Goal: Transaction & Acquisition: Purchase product/service

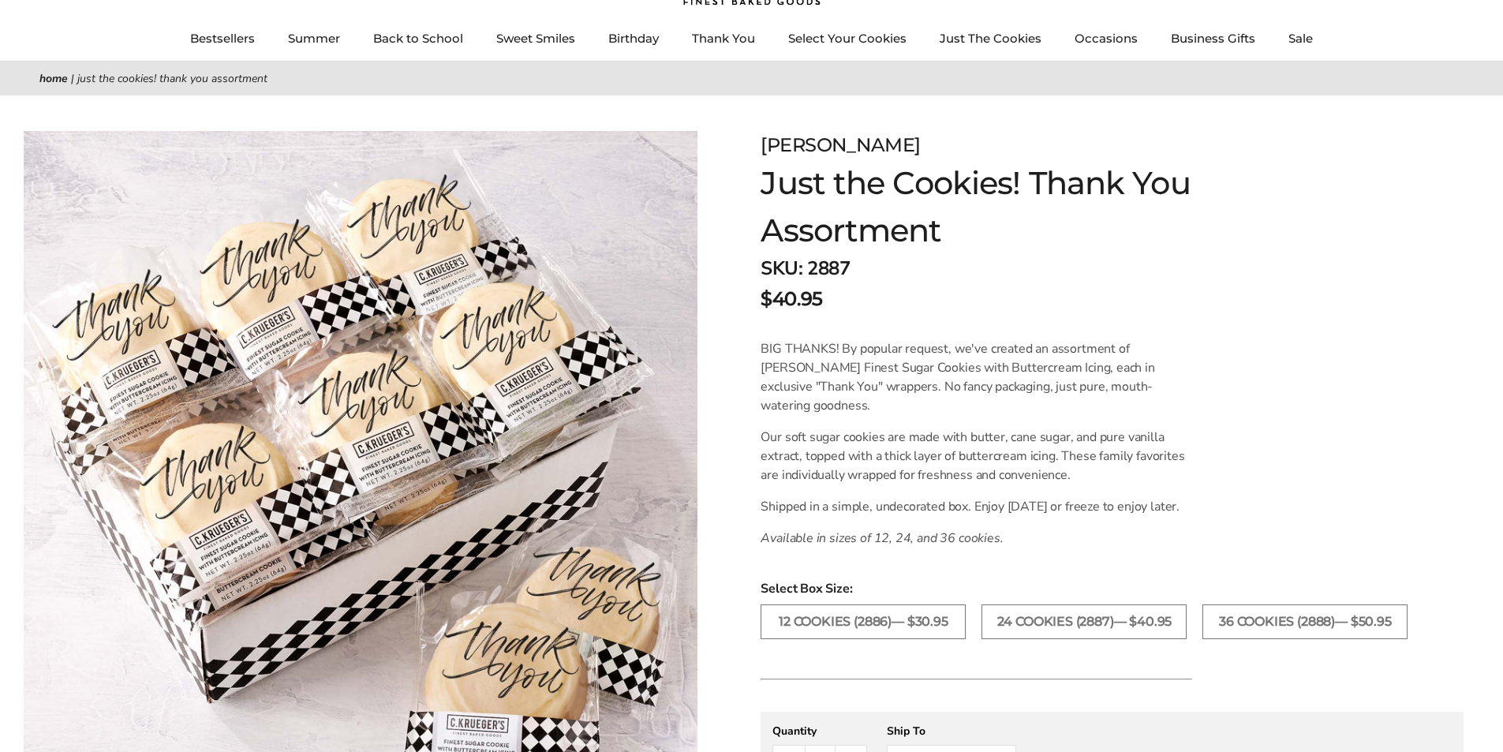
scroll to position [316, 0]
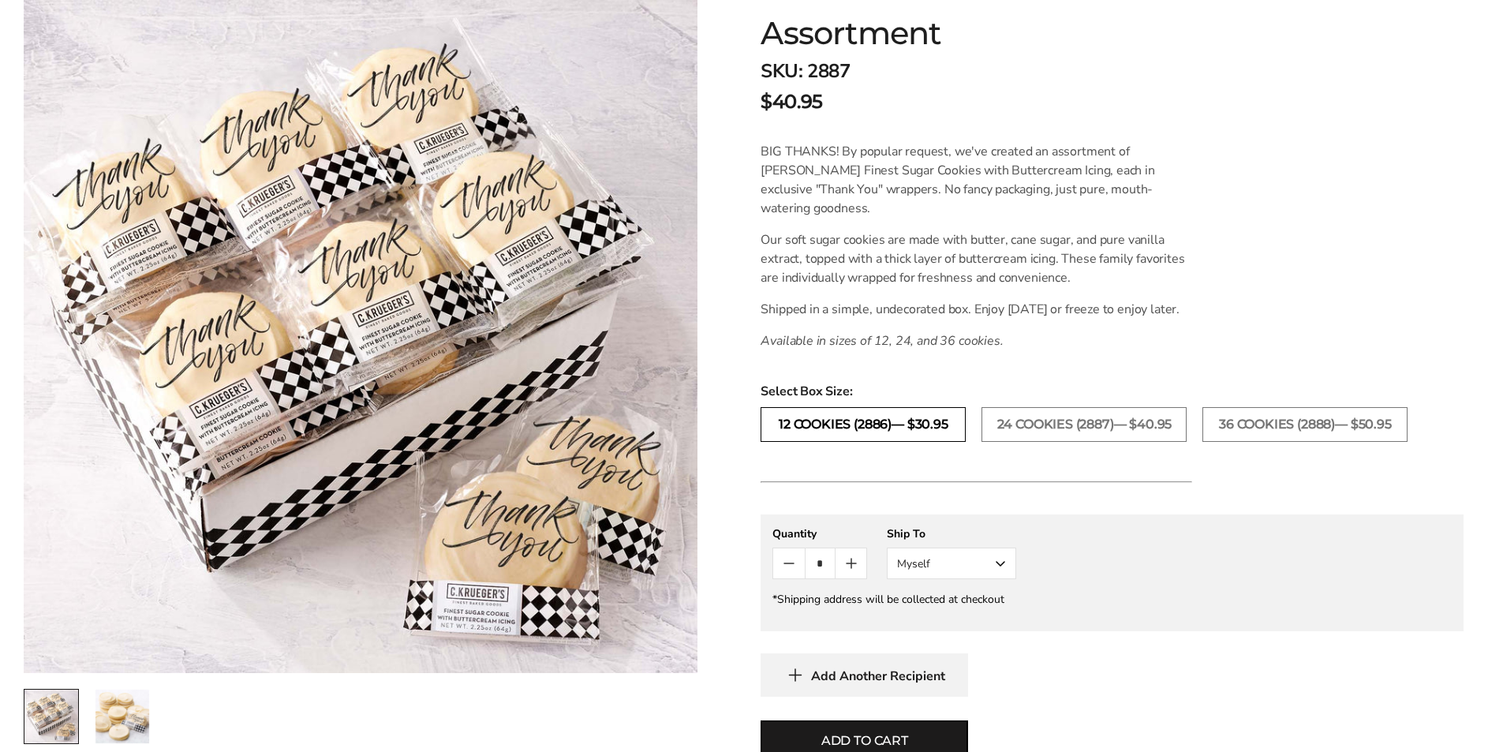
click at [851, 442] on label "12 COOKIES (2886)— $30.95" at bounding box center [863, 424] width 205 height 35
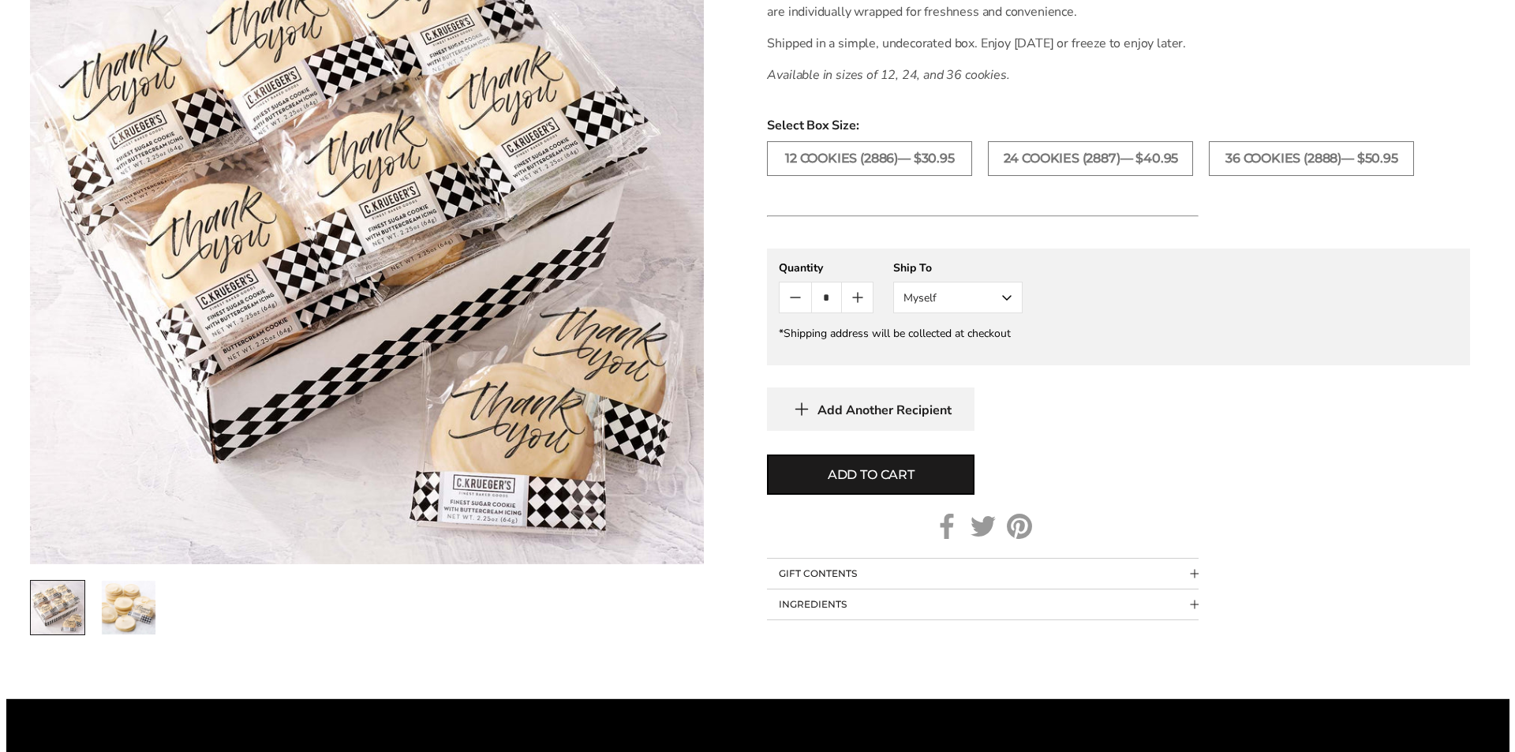
scroll to position [631, 0]
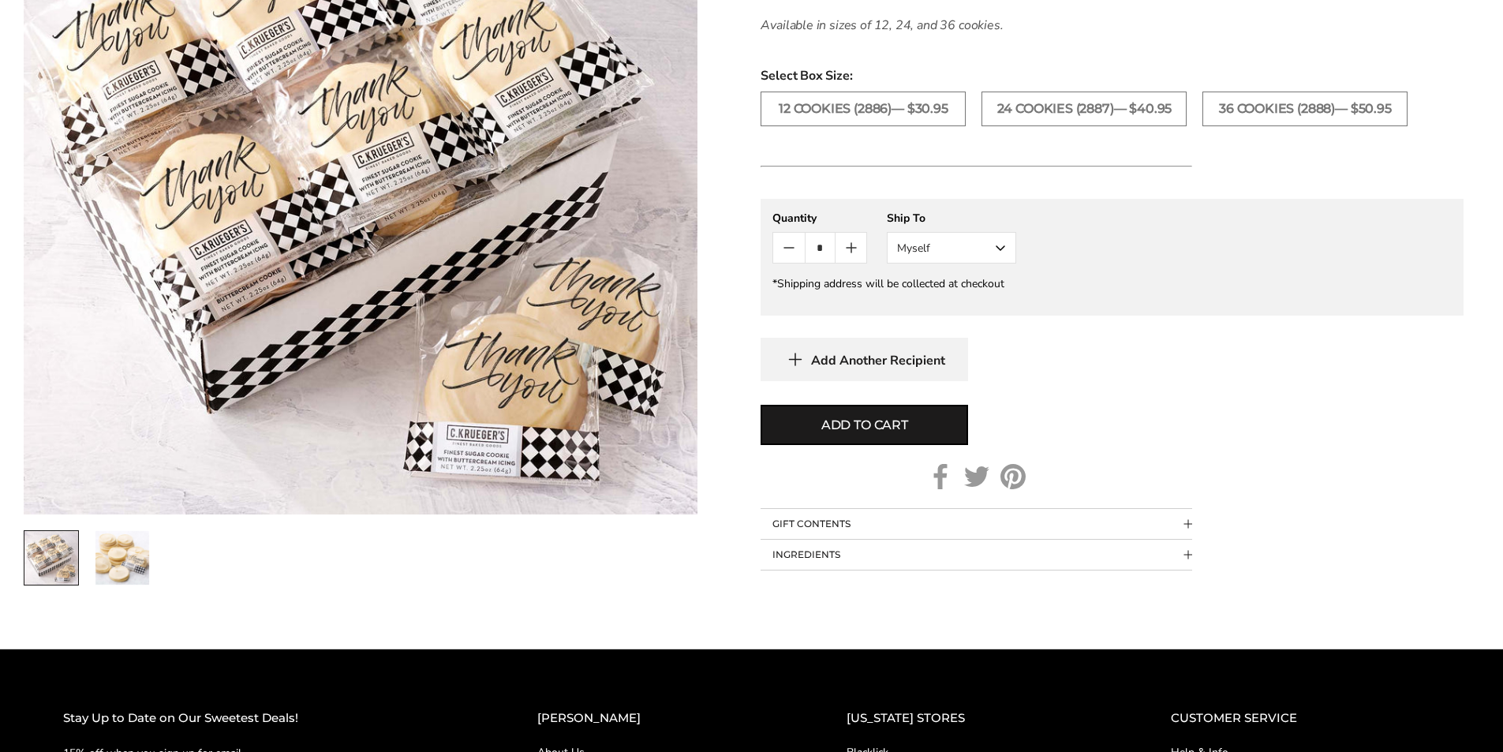
click at [951, 264] on button "Myself" at bounding box center [951, 248] width 129 height 32
click at [1131, 294] on gfm-form "**********" at bounding box center [1112, 257] width 703 height 117
click at [888, 445] on button "Add to cart" at bounding box center [865, 425] width 208 height 40
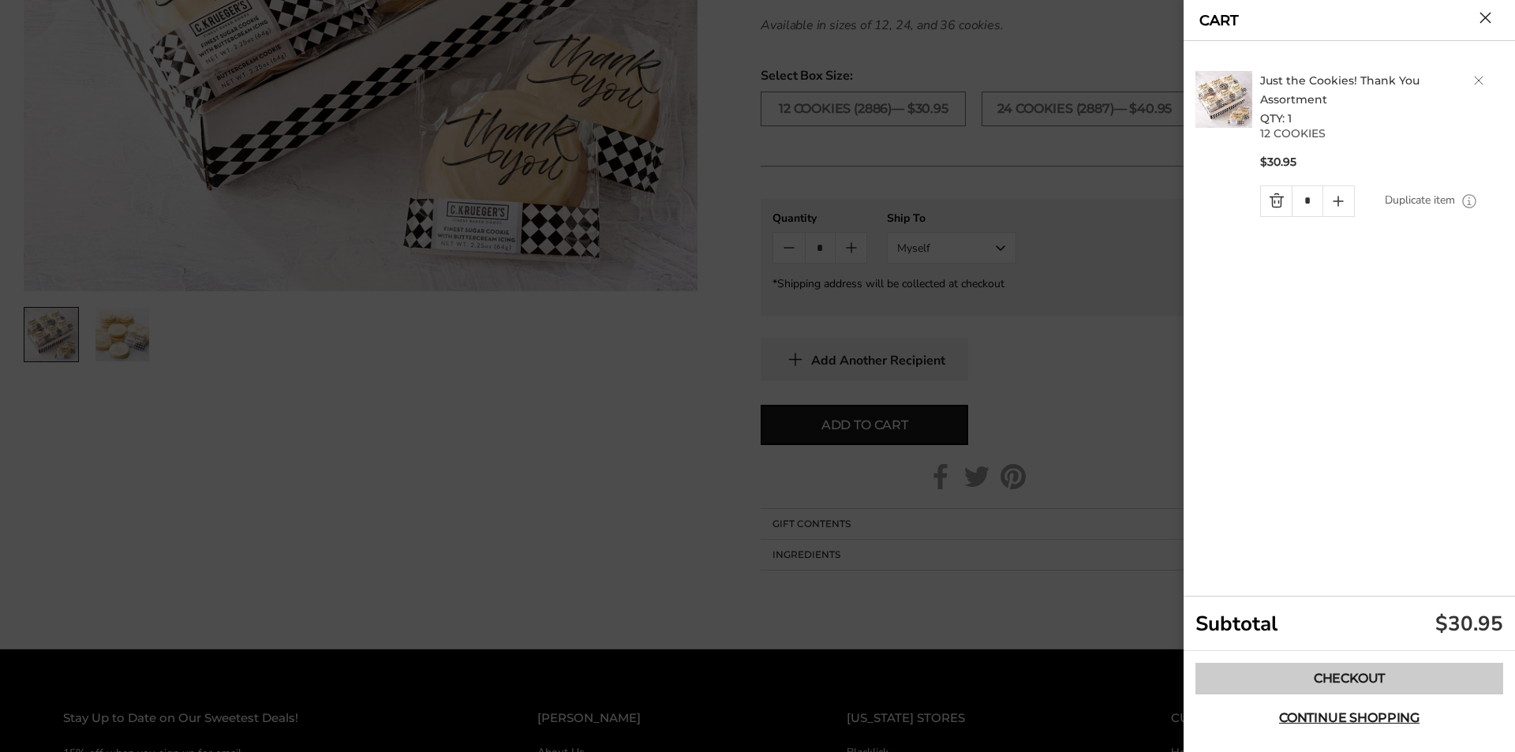
click at [1392, 685] on link "Checkout" at bounding box center [1349, 679] width 308 height 32
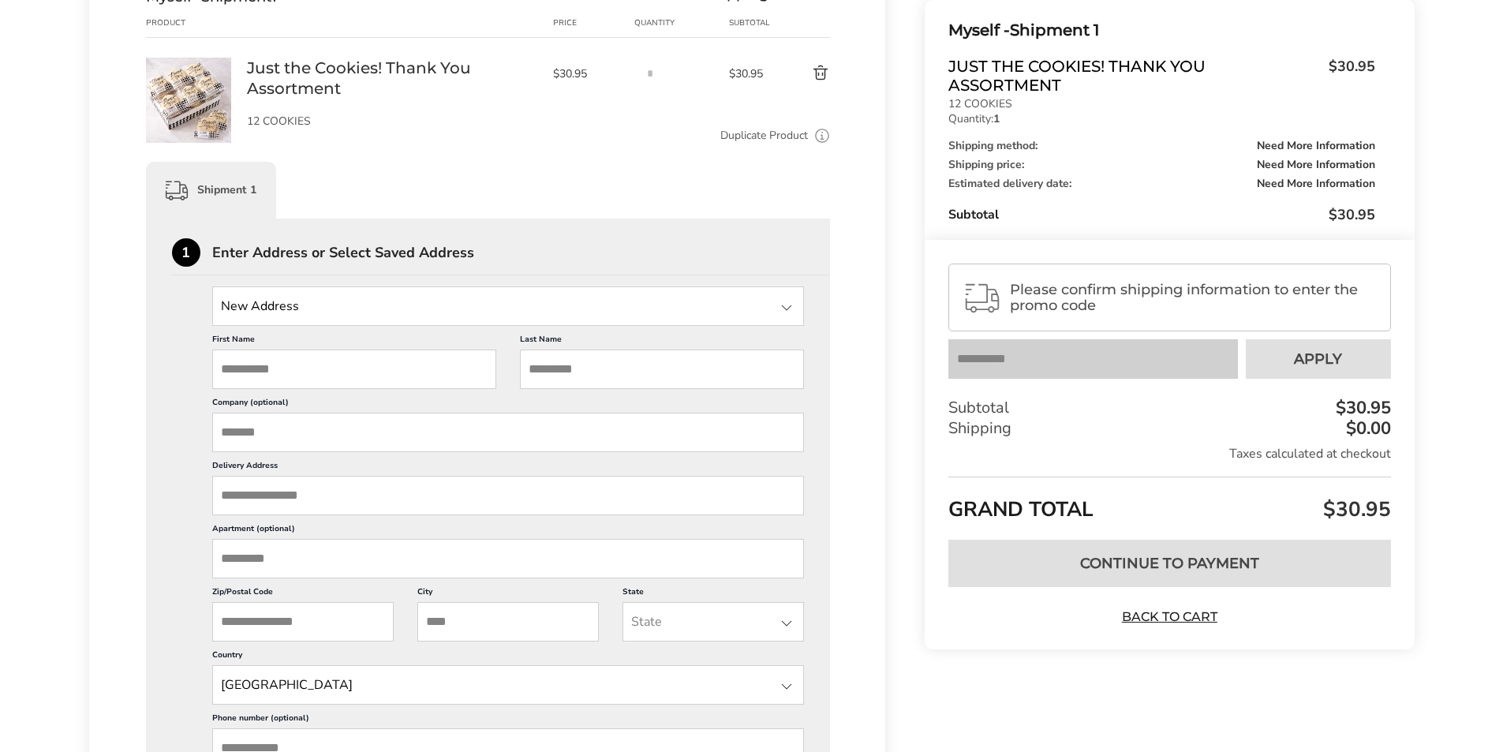
scroll to position [316, 0]
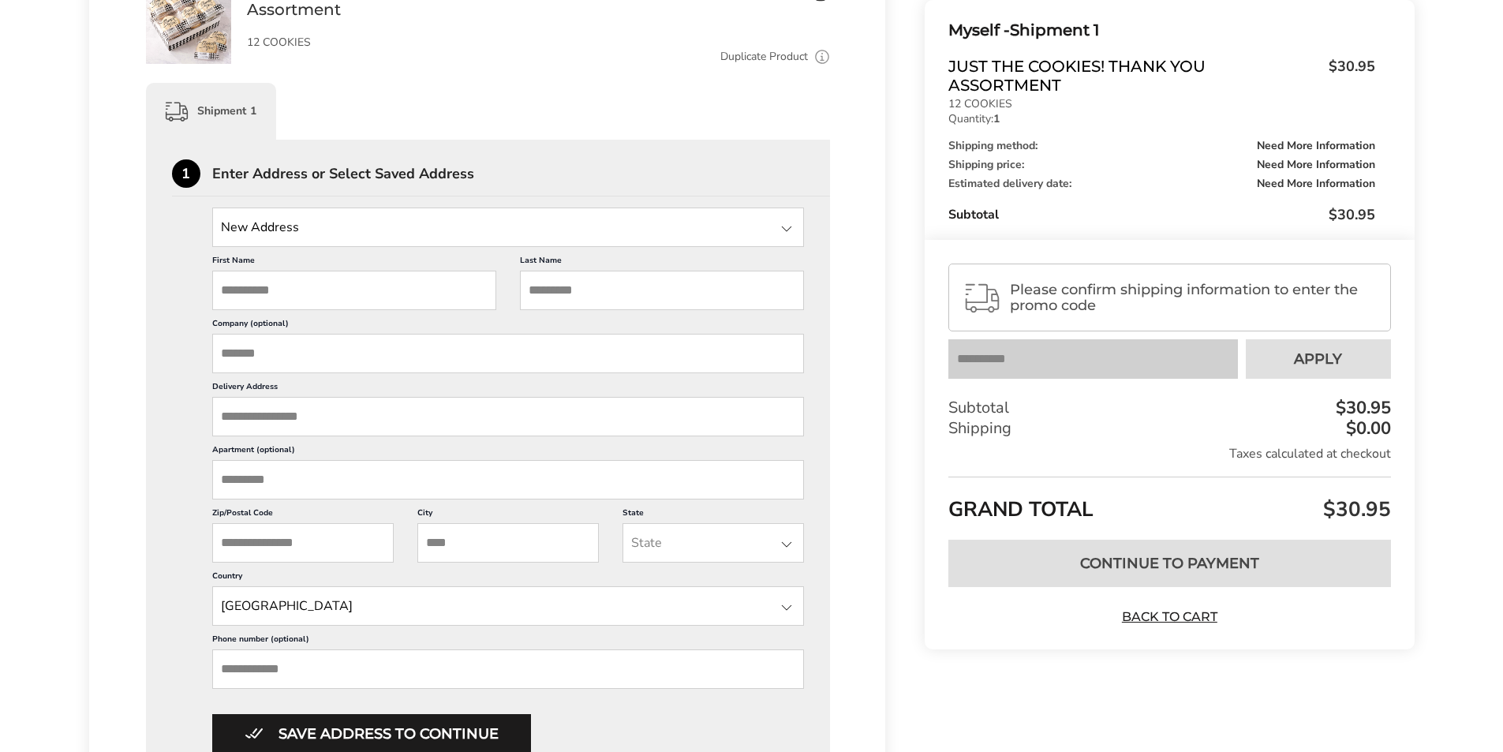
click at [355, 290] on input "First Name" at bounding box center [354, 290] width 284 height 39
click at [358, 284] on input "First Name" at bounding box center [354, 290] width 284 height 39
type input "******"
click at [582, 286] on input "Last Name" at bounding box center [662, 290] width 284 height 39
type input "******"
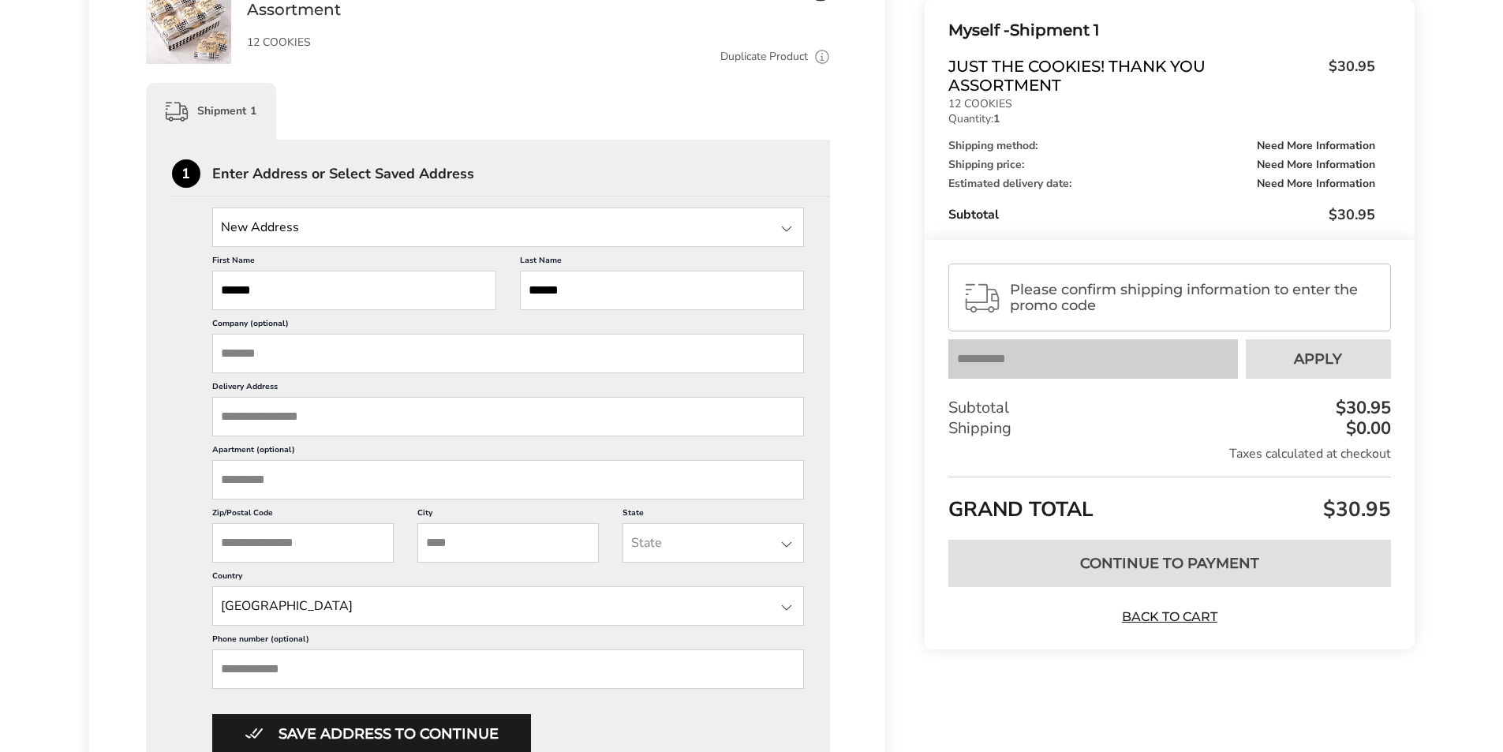
click at [318, 361] on input "Company (optional)" at bounding box center [508, 353] width 593 height 39
type input "**********"
click at [324, 419] on input "Delivery Address" at bounding box center [508, 416] width 593 height 39
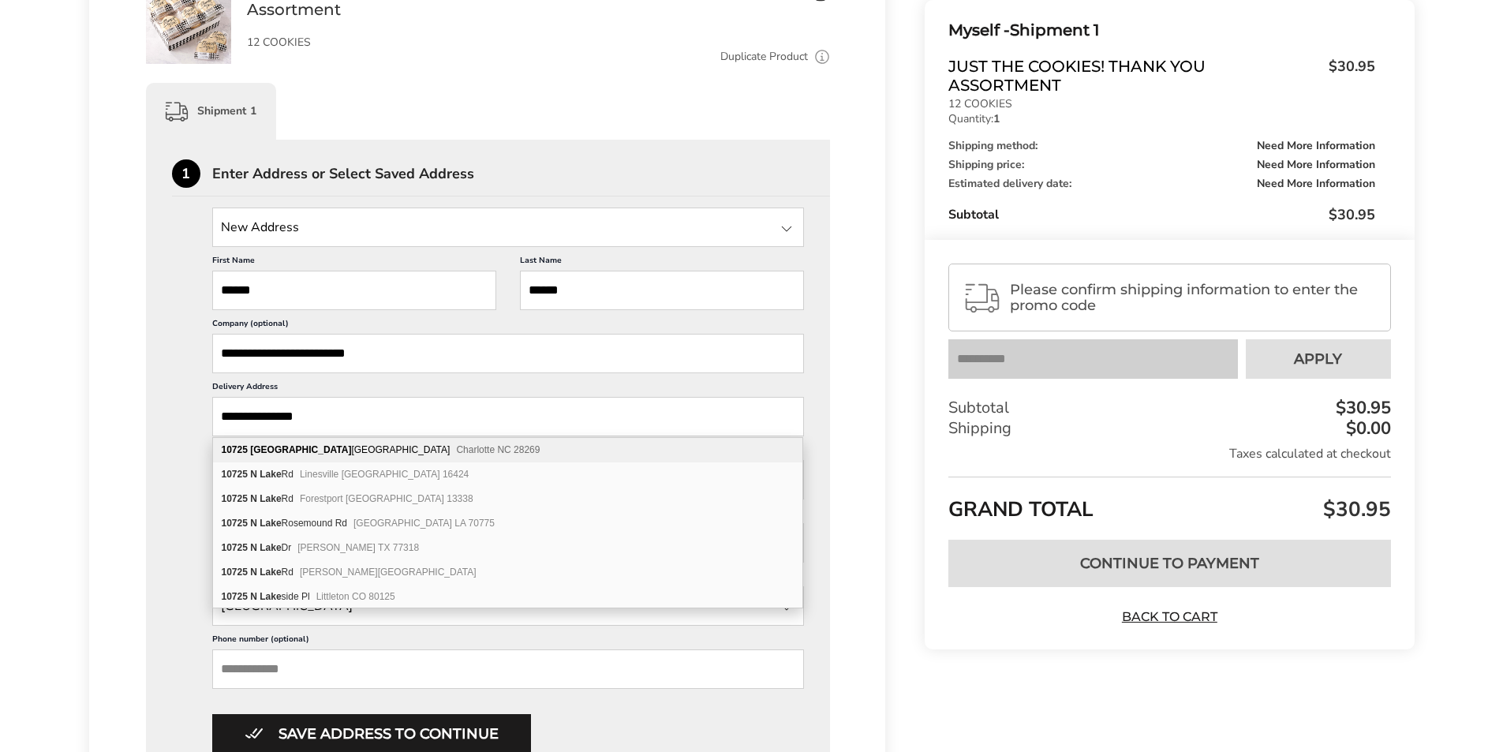
click at [342, 444] on div "[STREET_ADDRESS]" at bounding box center [507, 450] width 589 height 24
type input "**********"
type input "*********"
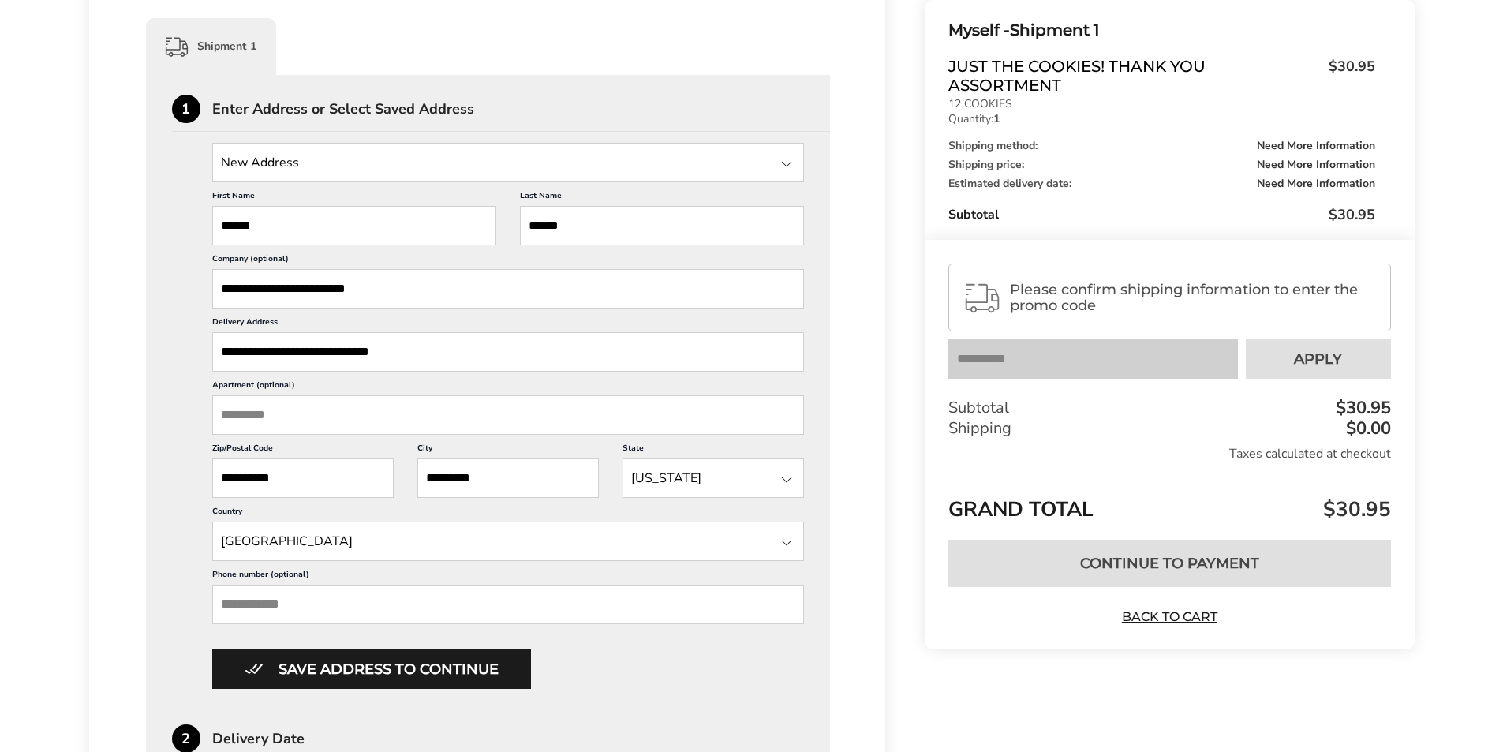
scroll to position [473, 0]
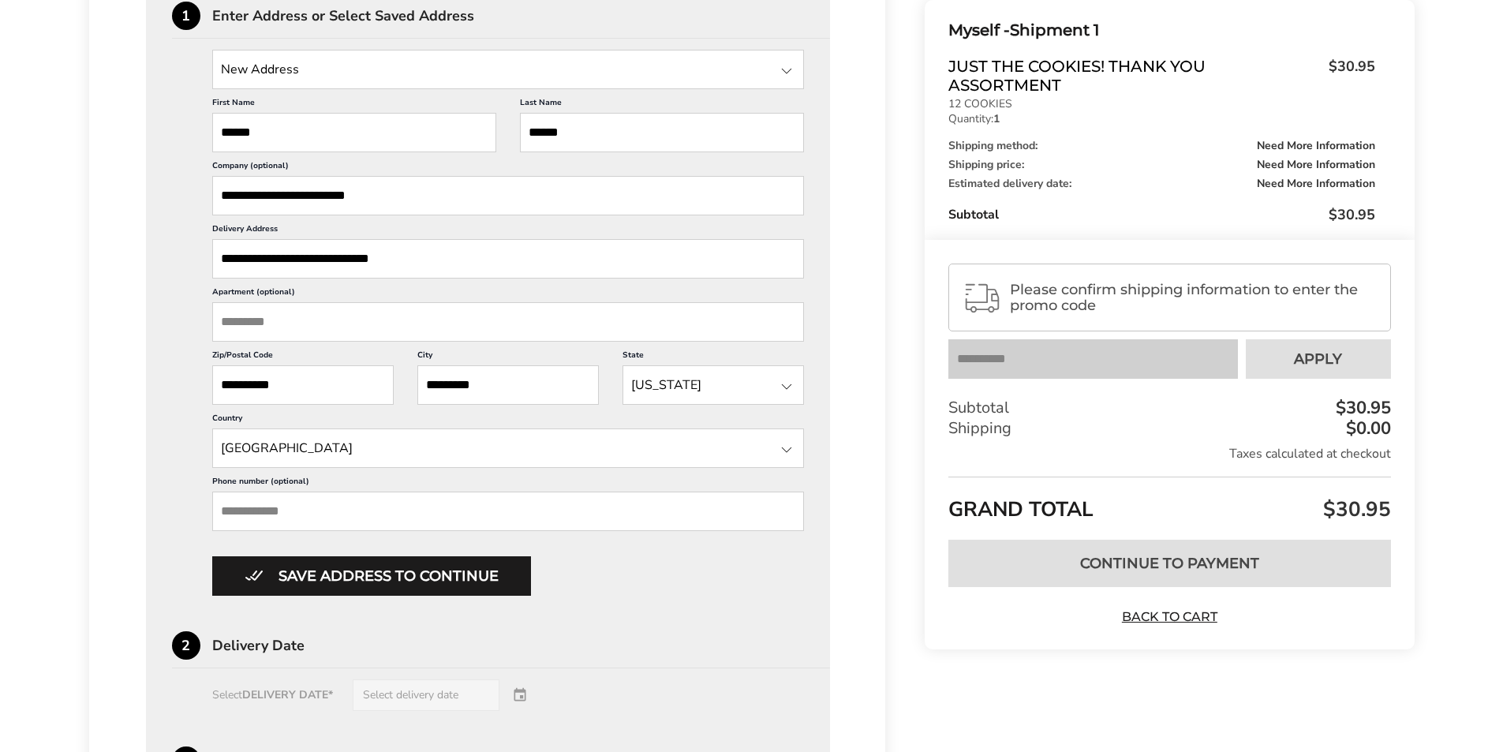
click at [343, 510] on input "Phone number (optional)" at bounding box center [508, 511] width 593 height 39
type input "**********"
click at [153, 466] on div "**********" at bounding box center [488, 539] width 685 height 1115
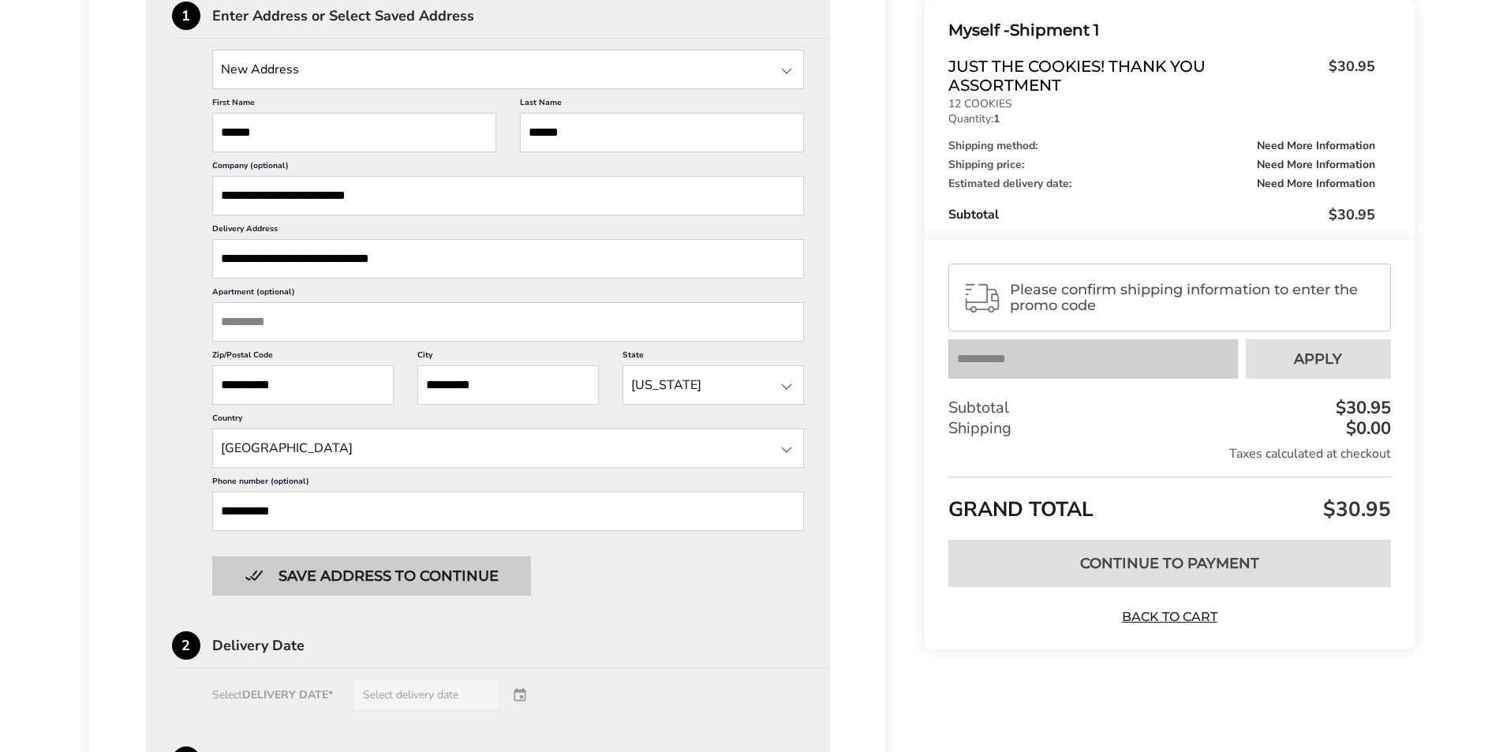
click at [430, 587] on button "Save address to continue" at bounding box center [371, 575] width 319 height 39
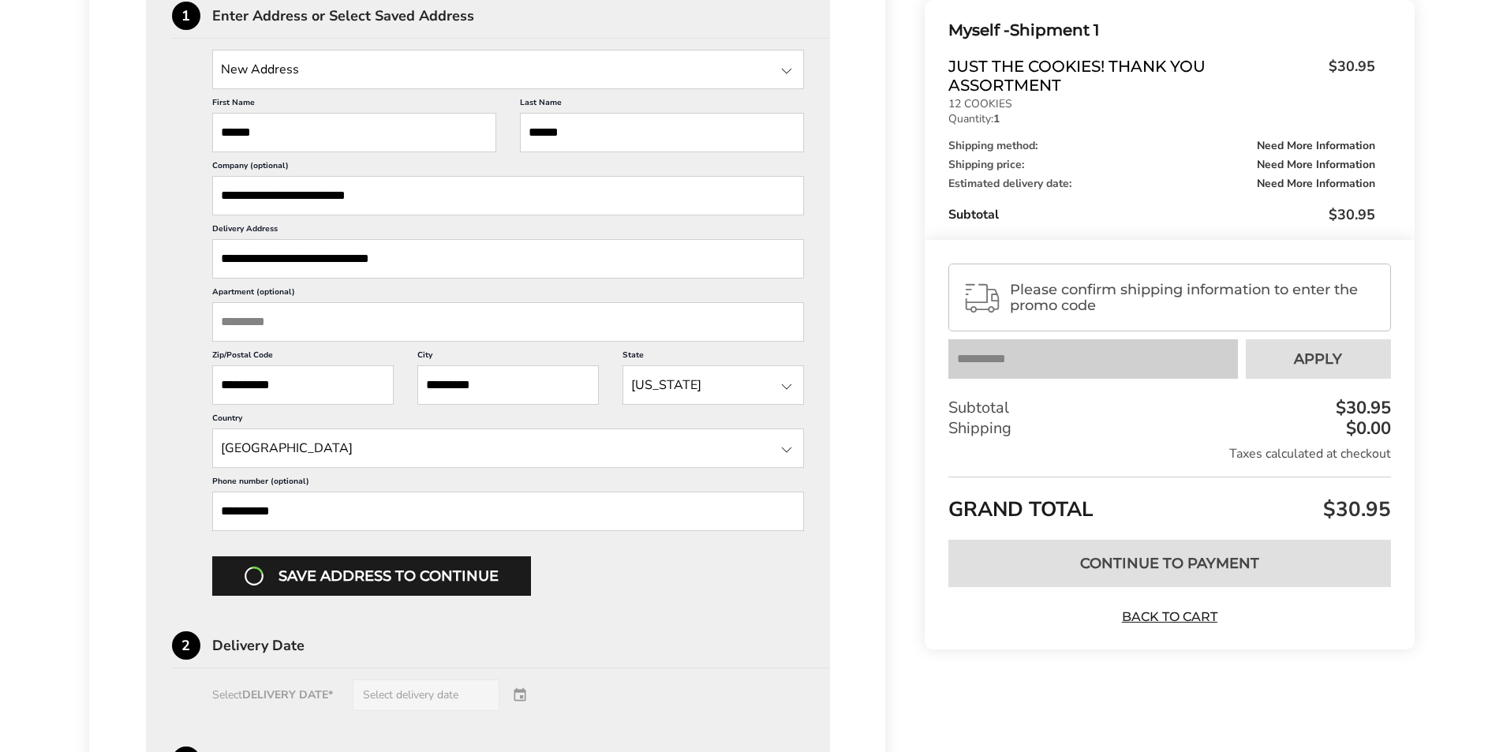
scroll to position [435, 0]
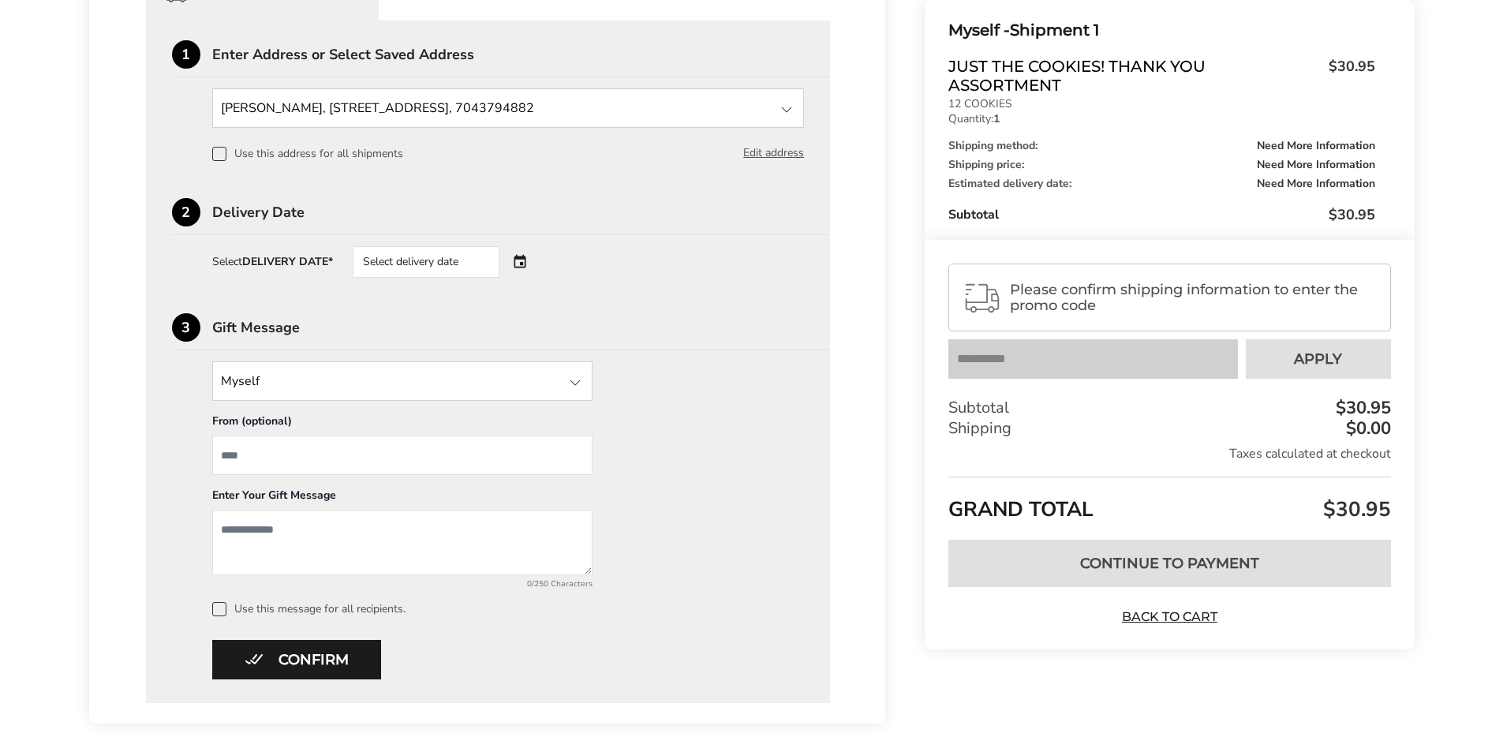
click at [412, 259] on div "Select delivery date" at bounding box center [426, 262] width 147 height 32
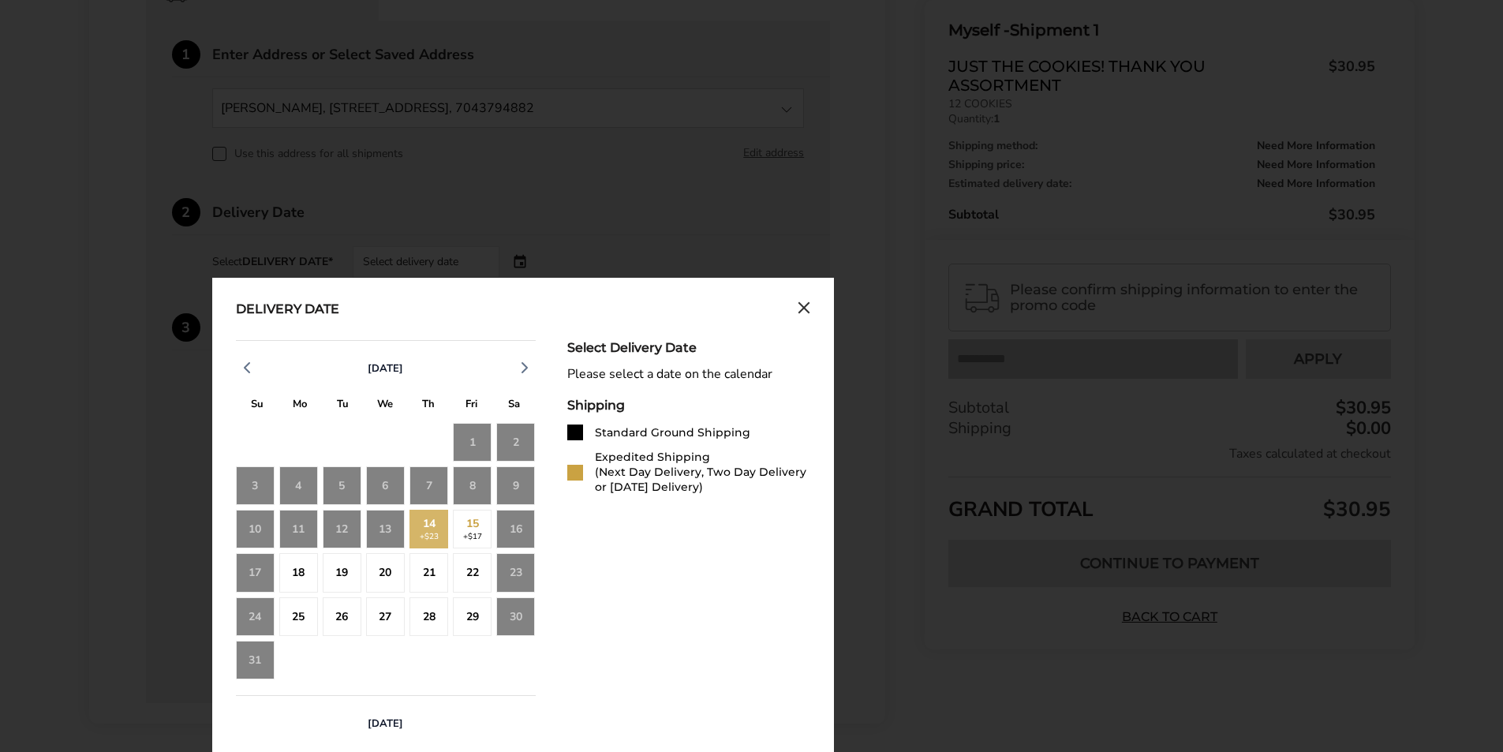
click at [439, 532] on div "14 +$23" at bounding box center [428, 529] width 39 height 39
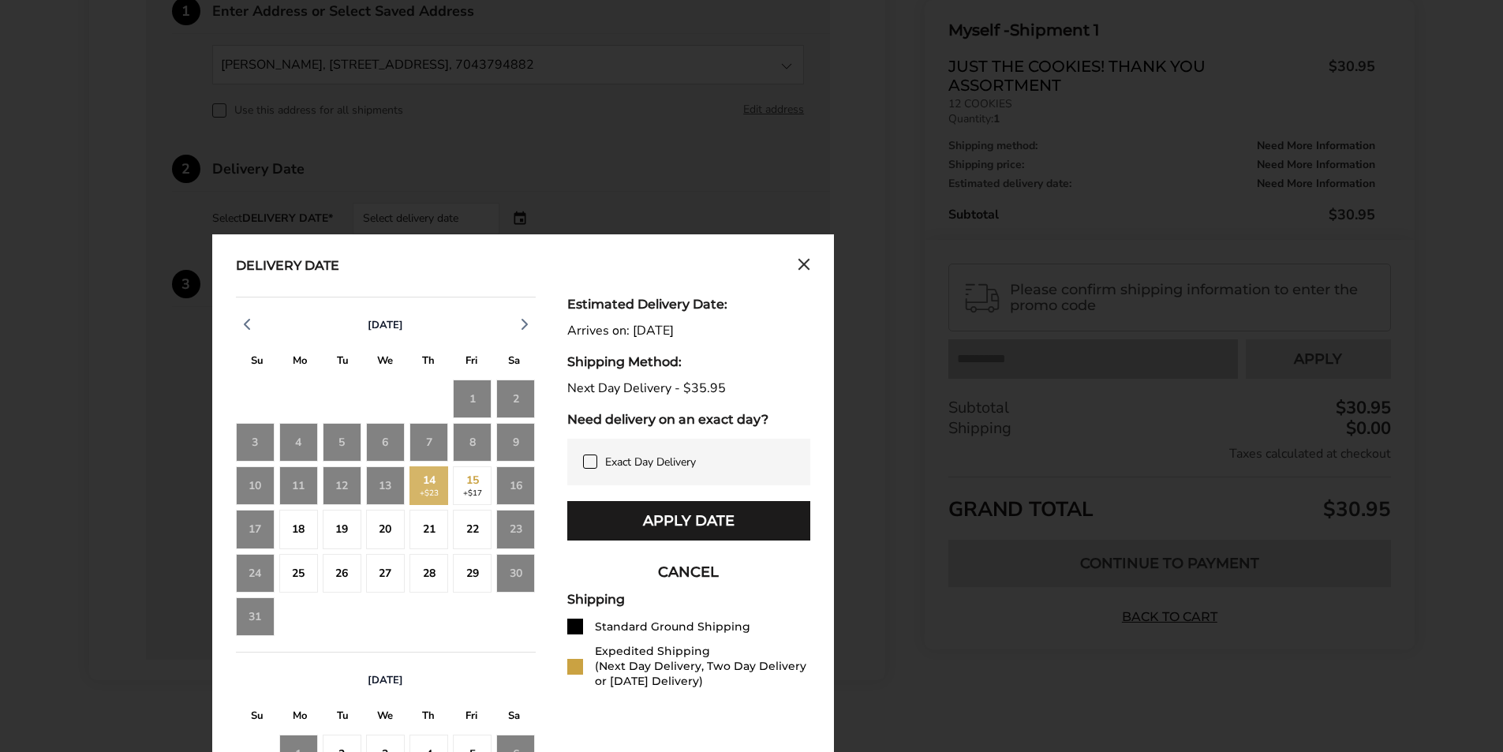
scroll to position [514, 0]
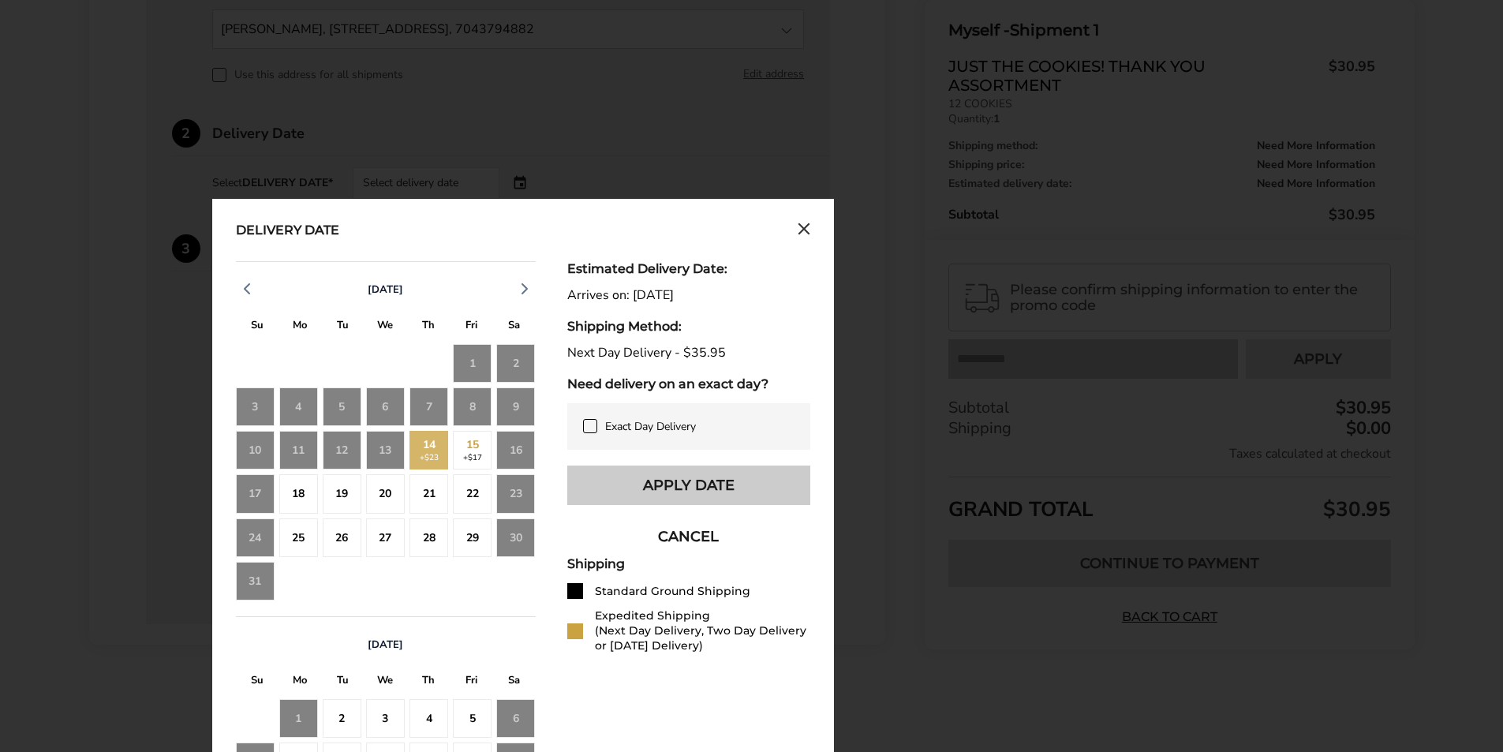
click at [617, 481] on button "Apply Date" at bounding box center [688, 485] width 243 height 39
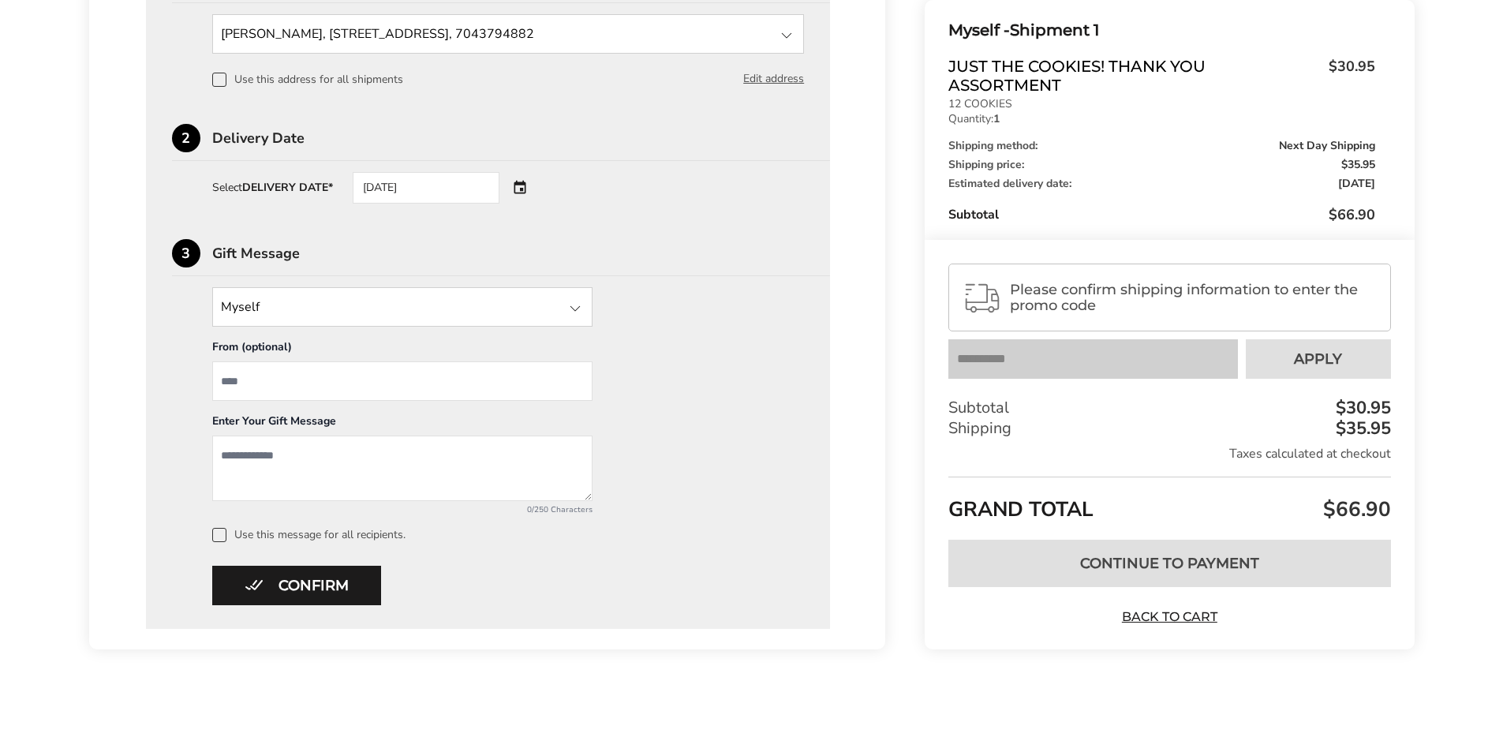
scroll to position [509, 0]
click at [818, 342] on div "1 Enter Address or Select Saved Address Amanda Bradey, 10725 Northlake Auto Pla…" at bounding box center [488, 287] width 685 height 682
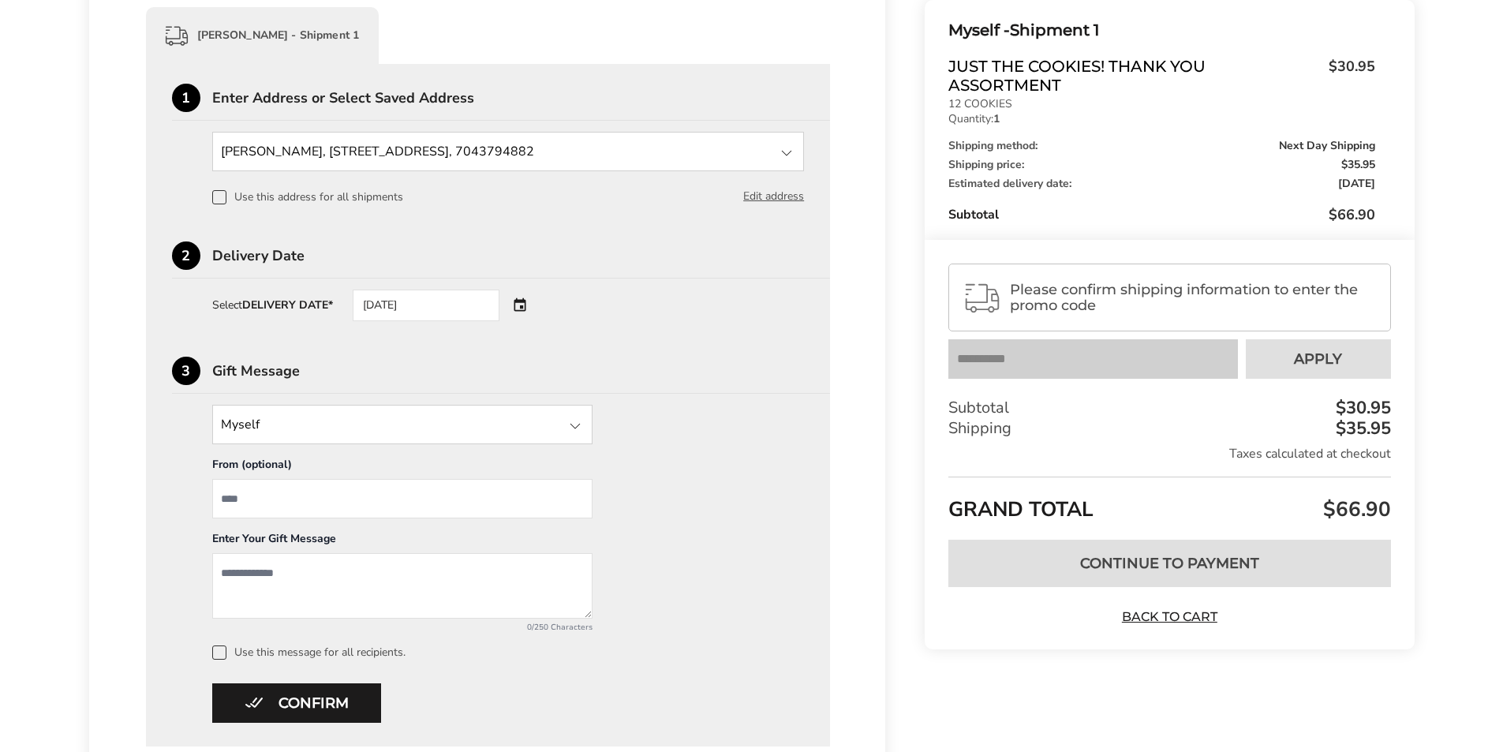
scroll to position [394, 0]
click at [1481, 123] on div "Contact Information: Fill in the E-mail field Confirm Myself - Shipment 1 Compl…" at bounding box center [751, 300] width 1503 height 1005
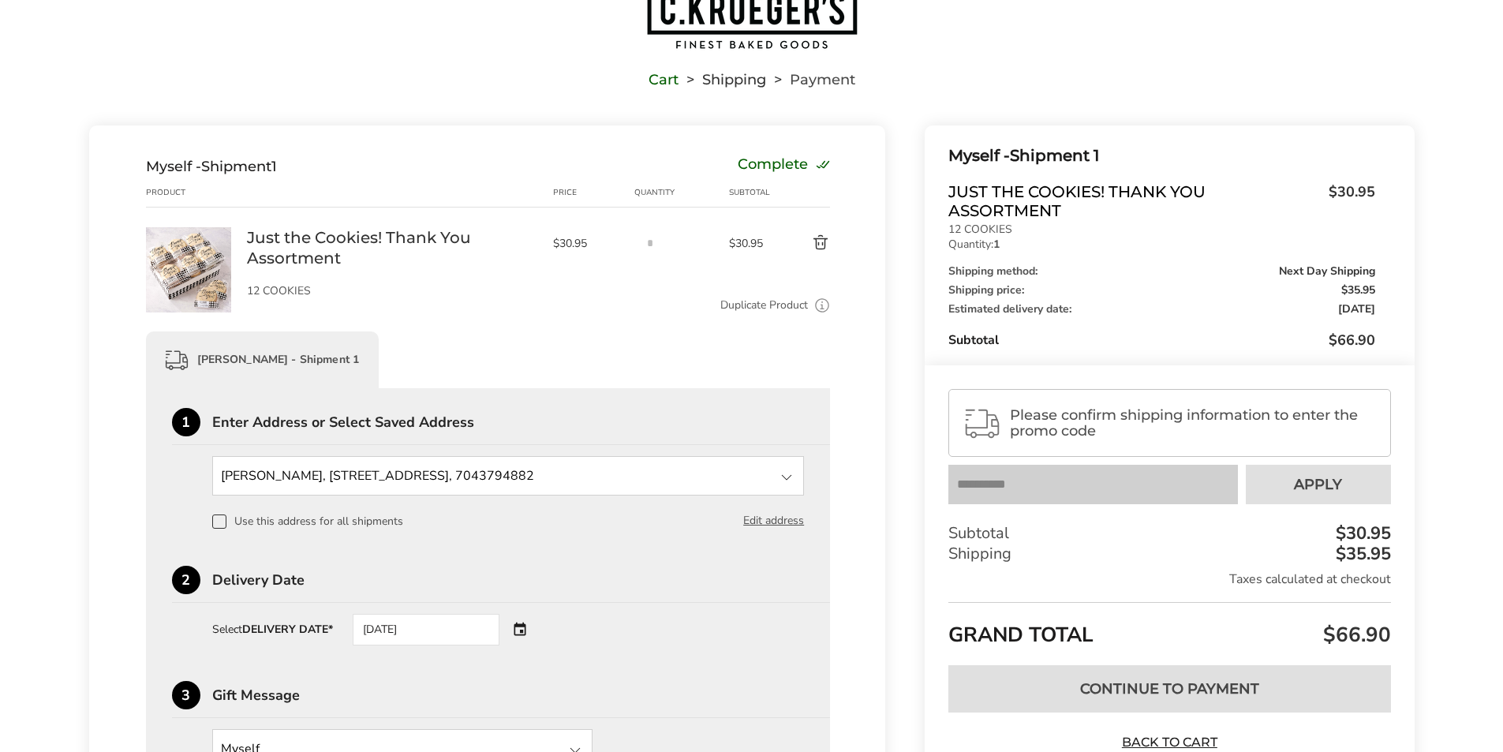
scroll to position [158, 0]
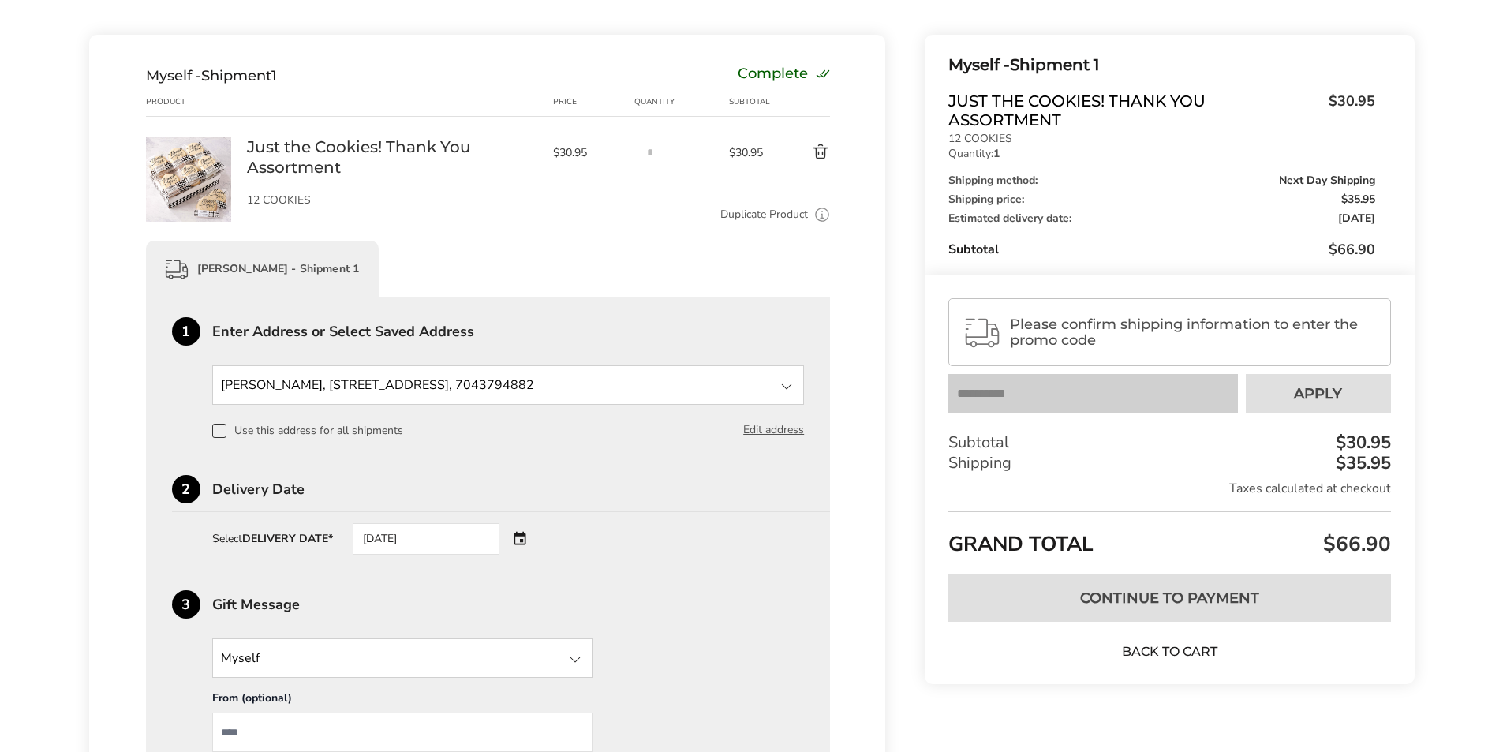
click at [596, 576] on div "1 Enter Address or Select Saved Address Amanda Bradey, 10725 Northlake Auto Pla…" at bounding box center [488, 604] width 633 height 575
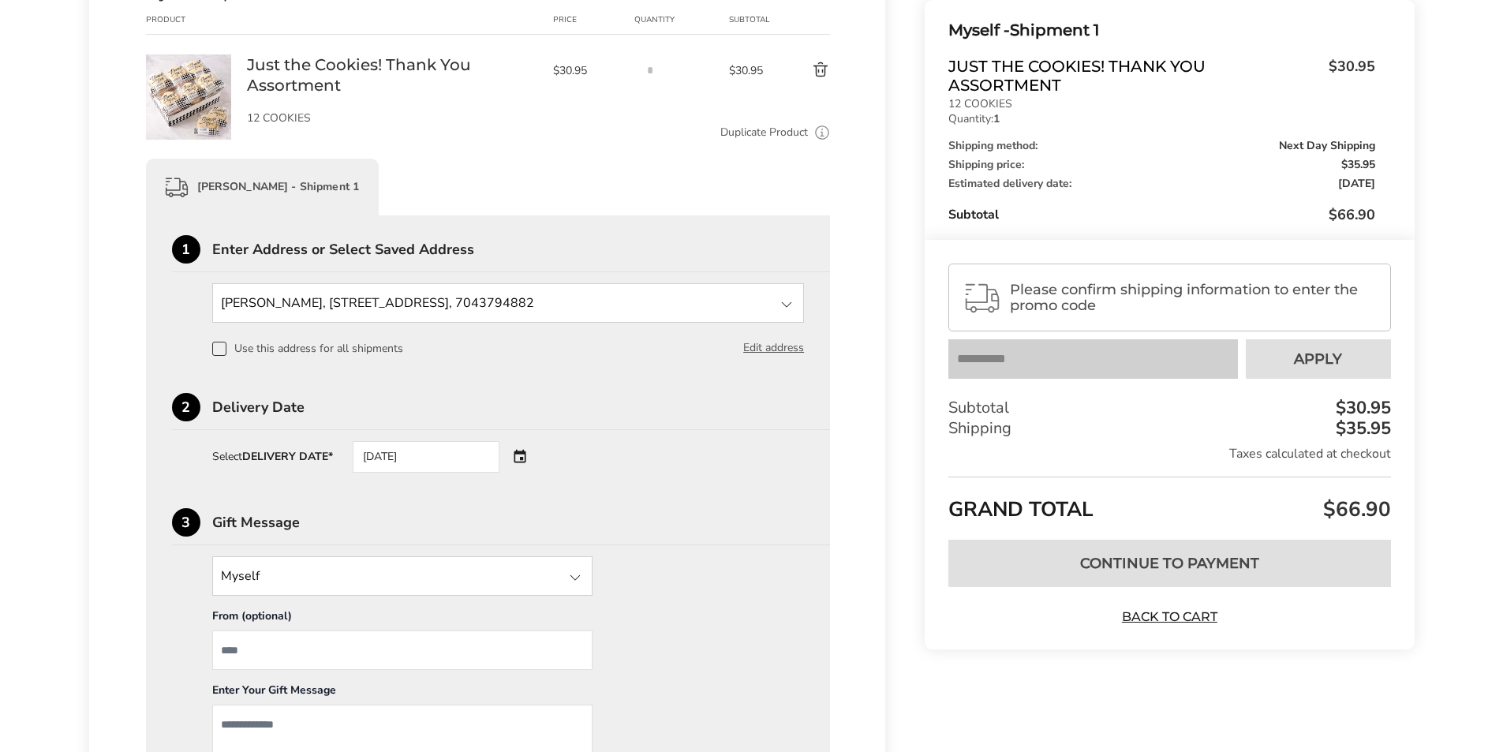
scroll to position [394, 0]
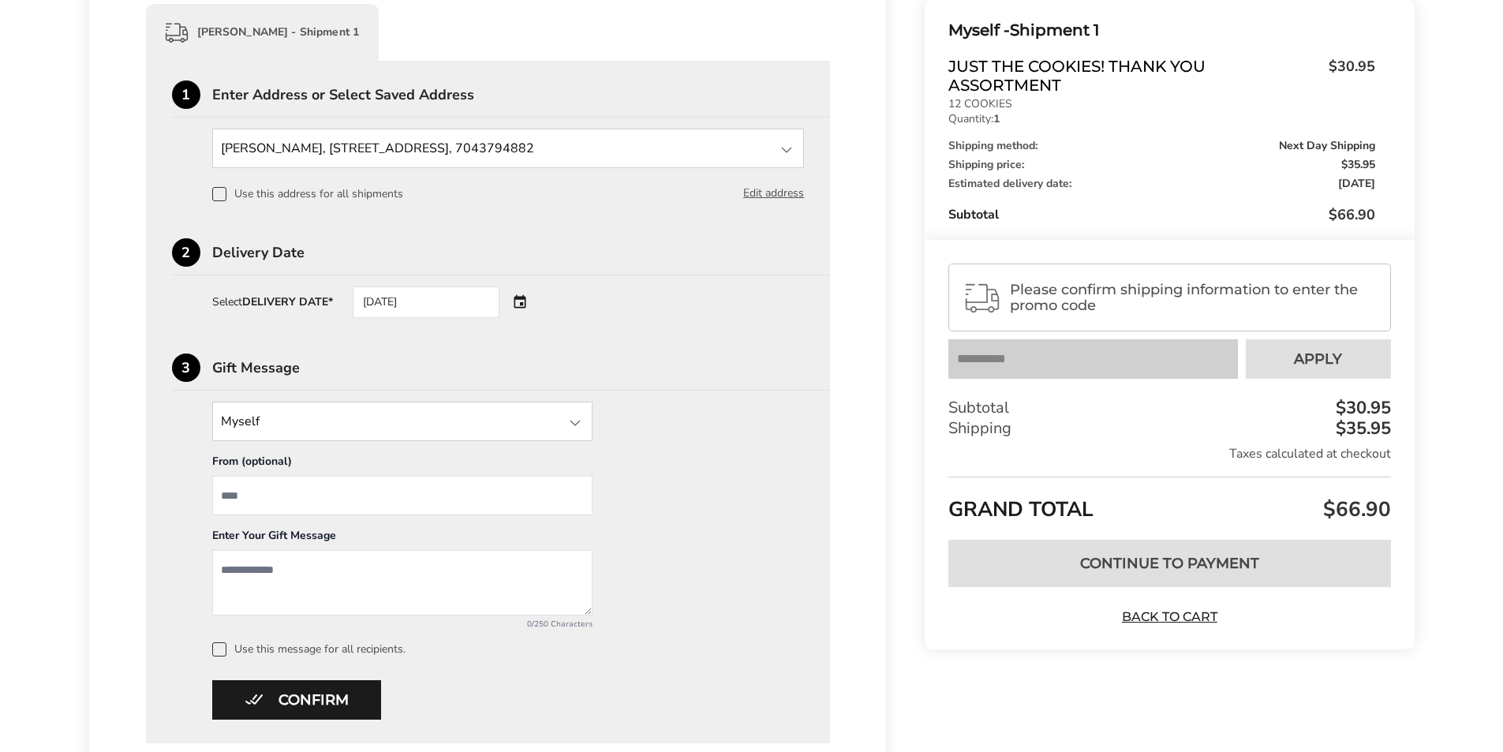
click at [397, 498] on input "From" at bounding box center [402, 495] width 380 height 39
click at [721, 510] on div "Myself Myself Other Recipient From (optional) Enter Your Gift Message 0/250 Cha…" at bounding box center [488, 529] width 633 height 255
click at [303, 704] on button "Confirm" at bounding box center [296, 699] width 169 height 39
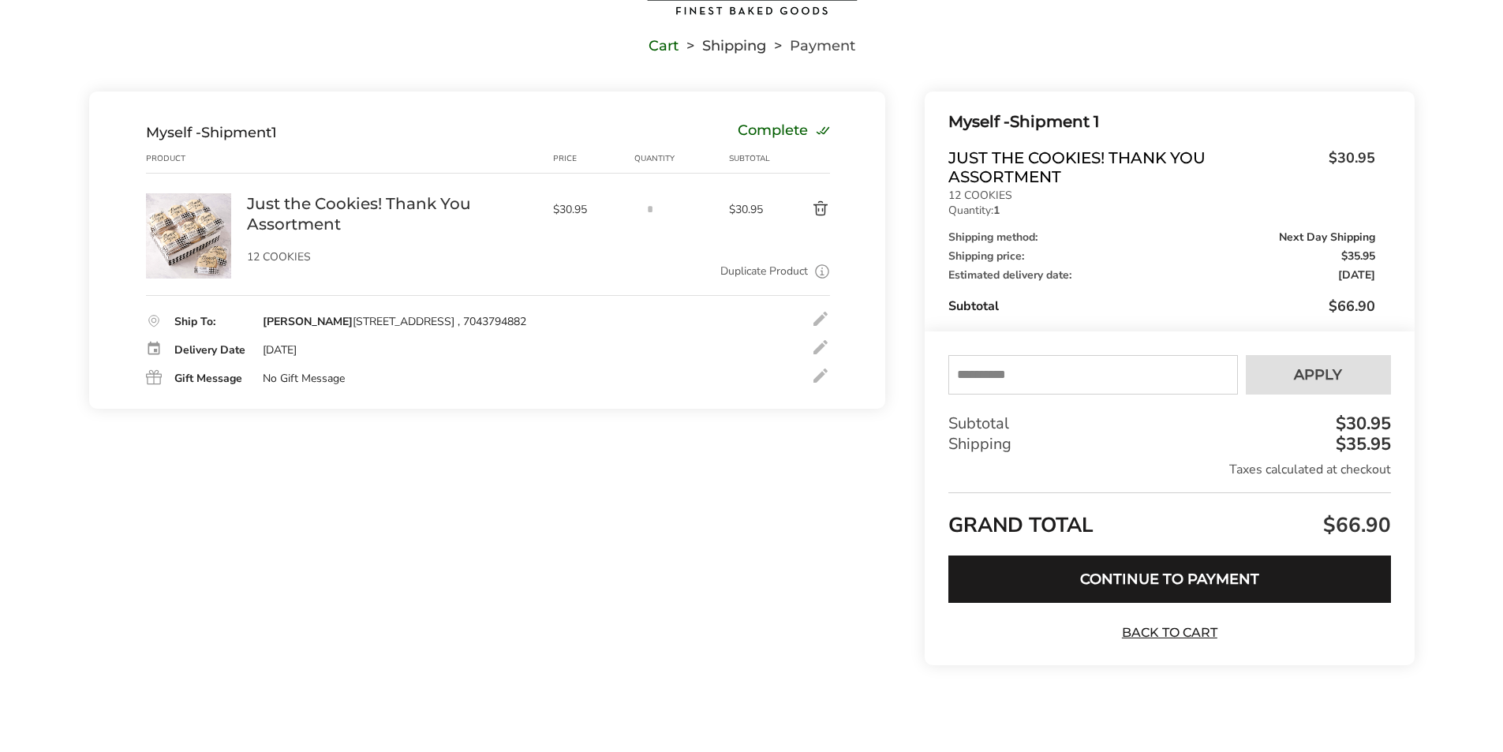
scroll to position [101, 0]
click at [1085, 577] on button "Continue to Payment" at bounding box center [1169, 578] width 442 height 47
